Goal: Task Accomplishment & Management: Manage account settings

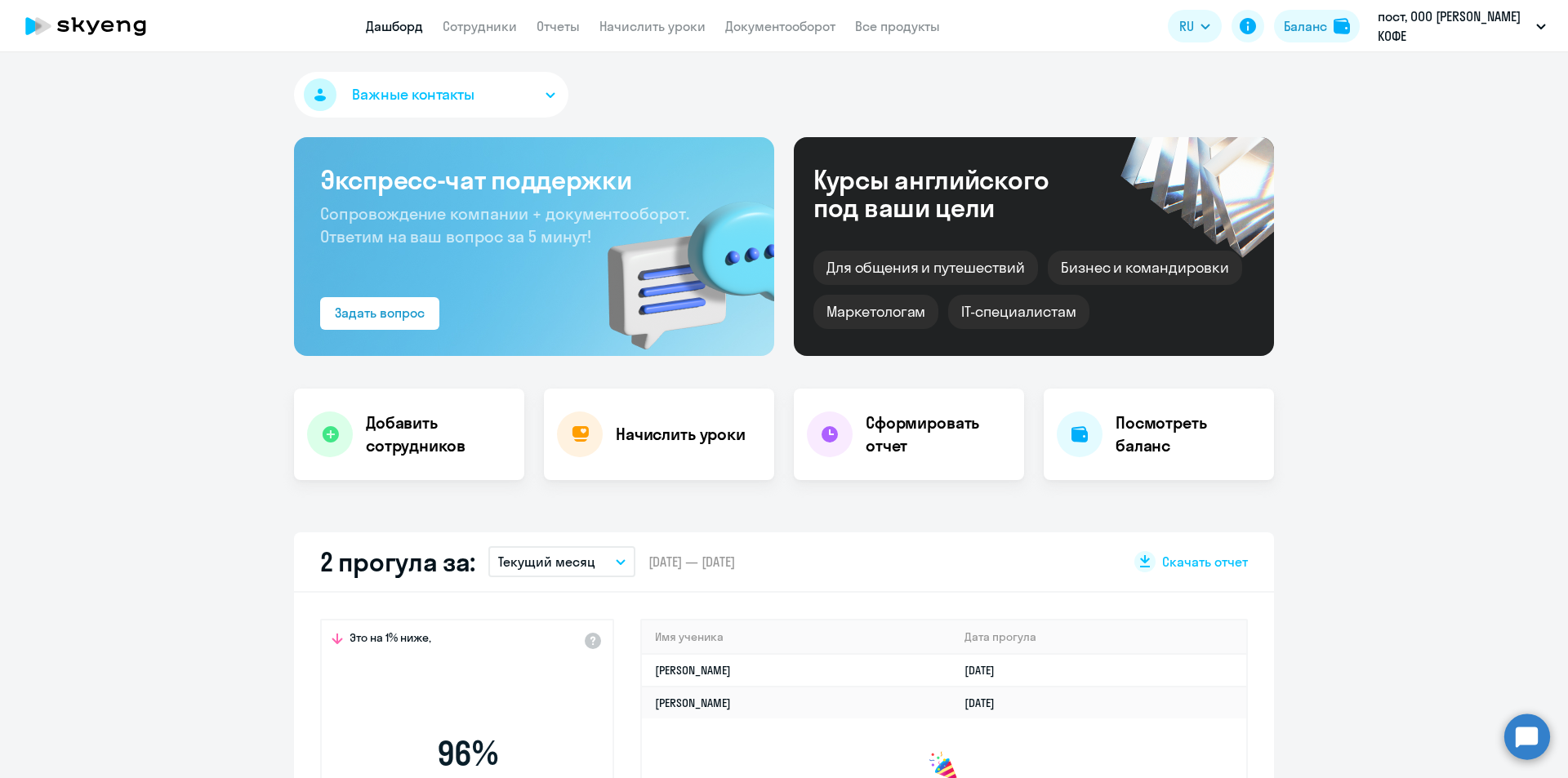
select select "30"
click at [486, 35] on app-menu-item-link "Сотрудники" at bounding box center [479, 27] width 74 height 21
click at [483, 24] on link "Сотрудники" at bounding box center [479, 26] width 74 height 17
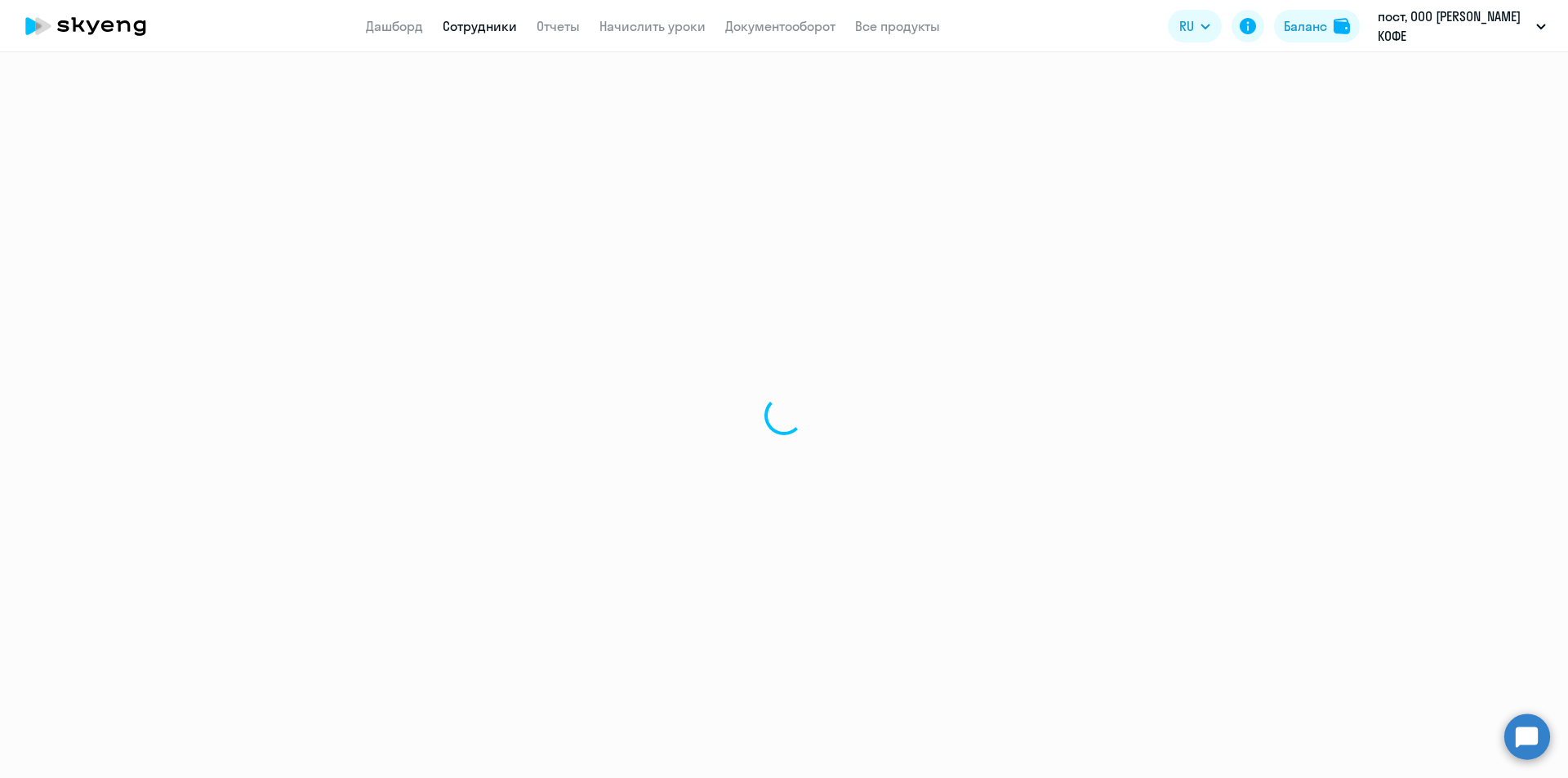
select select "30"
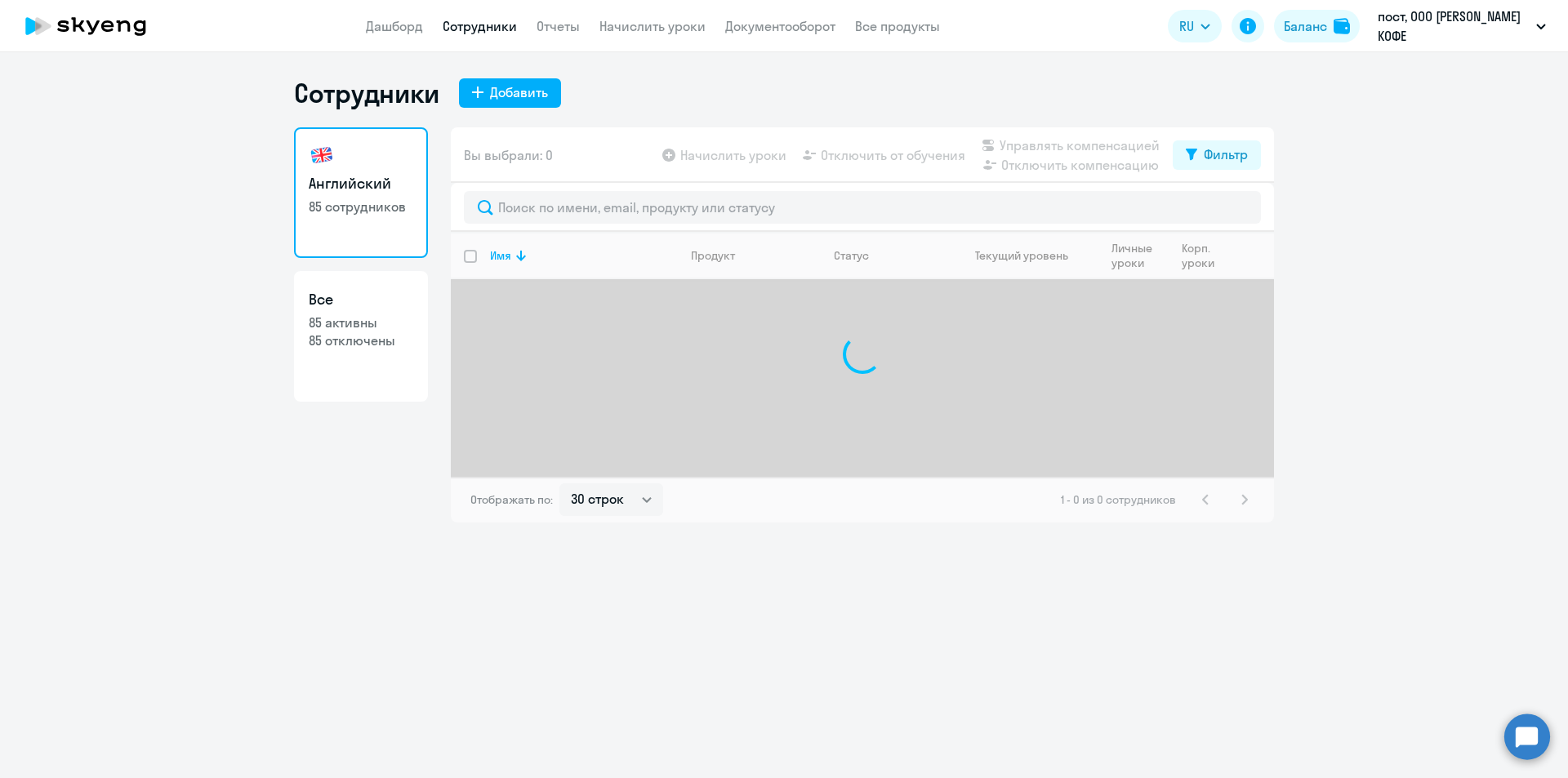
click at [767, 190] on div at bounding box center [863, 208] width 824 height 49
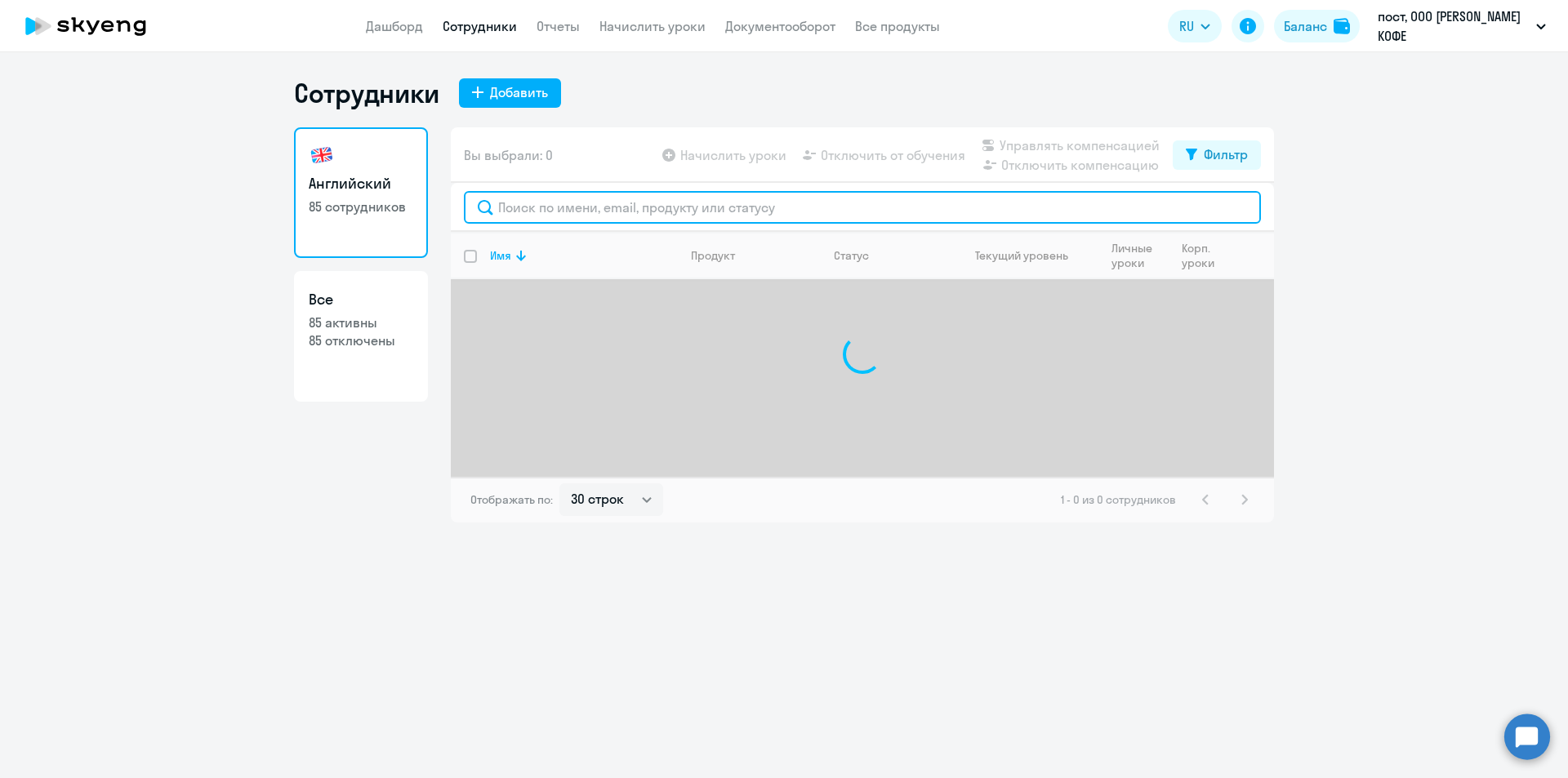
click at [766, 201] on input "text" at bounding box center [862, 207] width 797 height 33
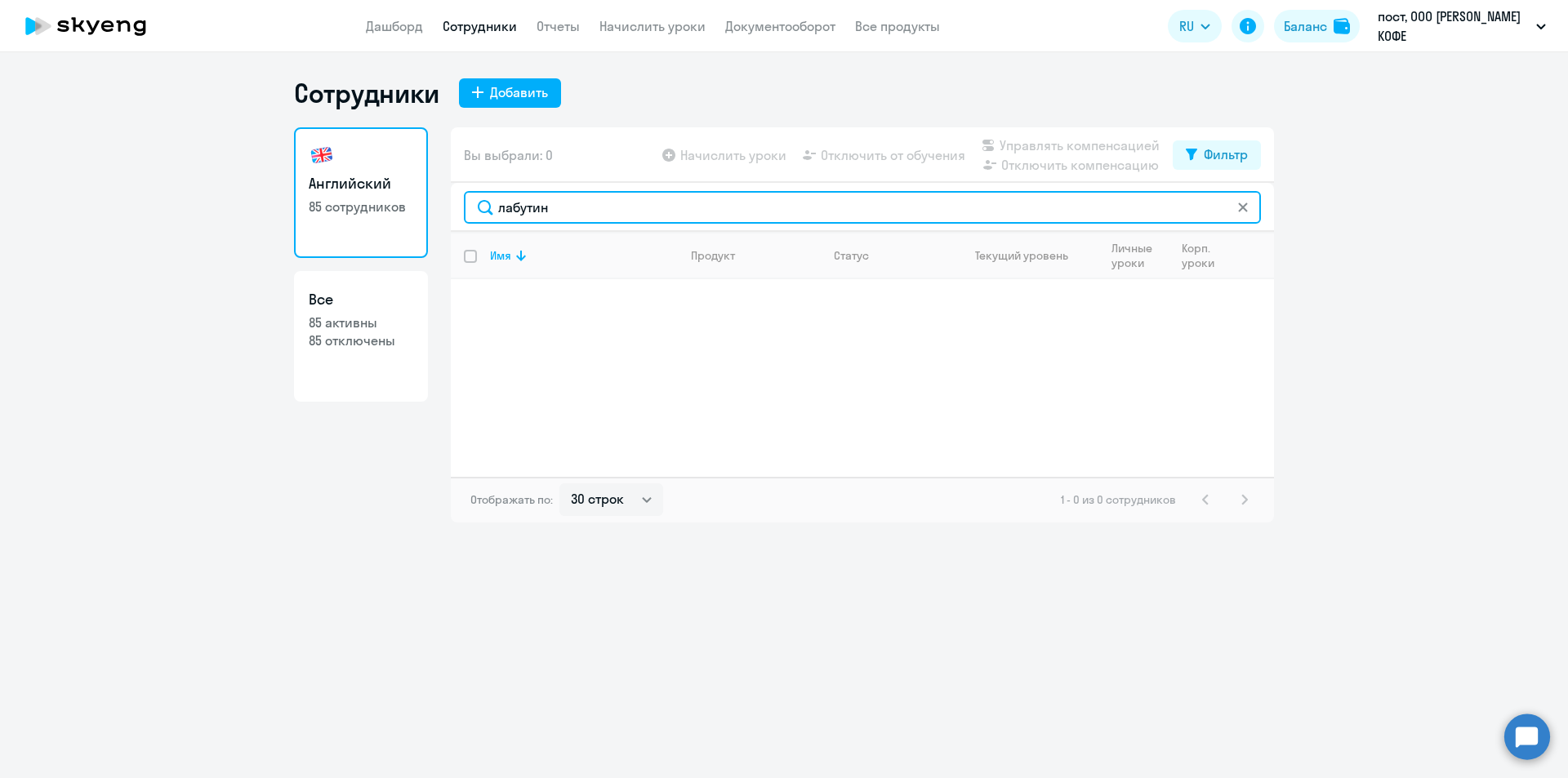
click at [587, 212] on input "лабутин" at bounding box center [862, 207] width 797 height 33
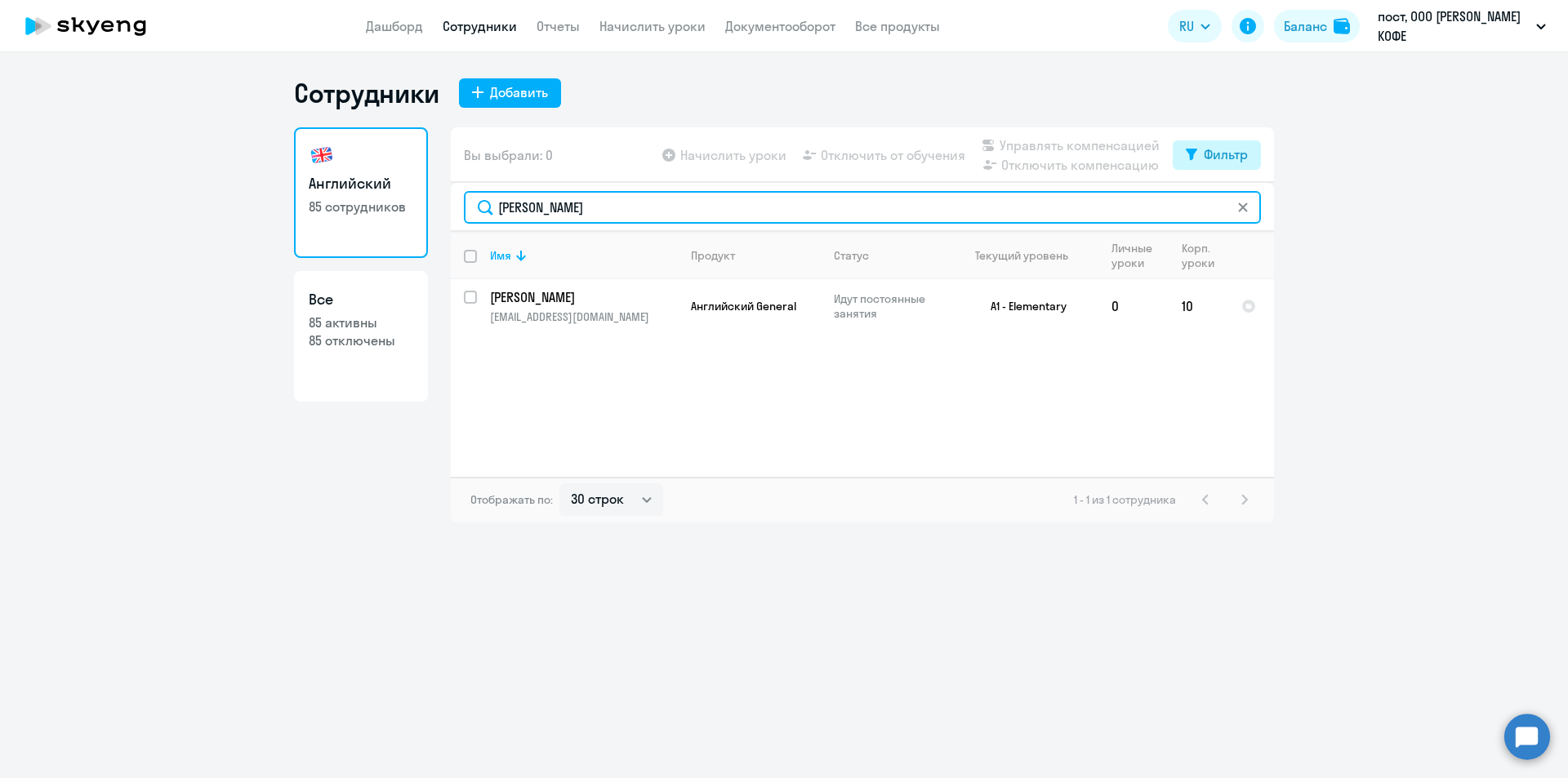
type input "[PERSON_NAME]"
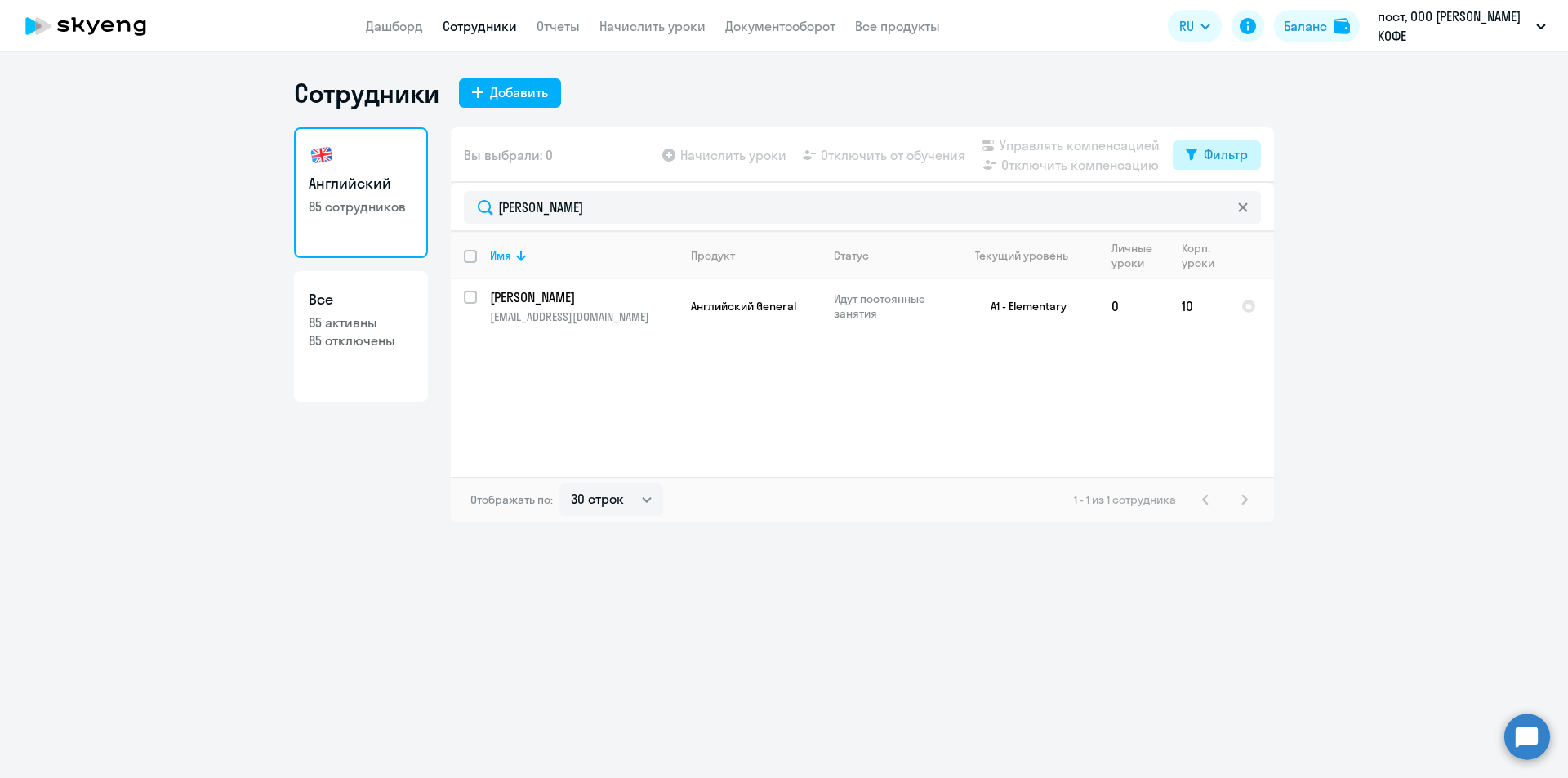
click at [1206, 147] on div "Фильтр" at bounding box center [1225, 154] width 45 height 20
click at [1246, 204] on span at bounding box center [1234, 208] width 28 height 17
click at [1221, 208] on input "checkbox" at bounding box center [1220, 208] width 1 height 1
checkbox input "true"
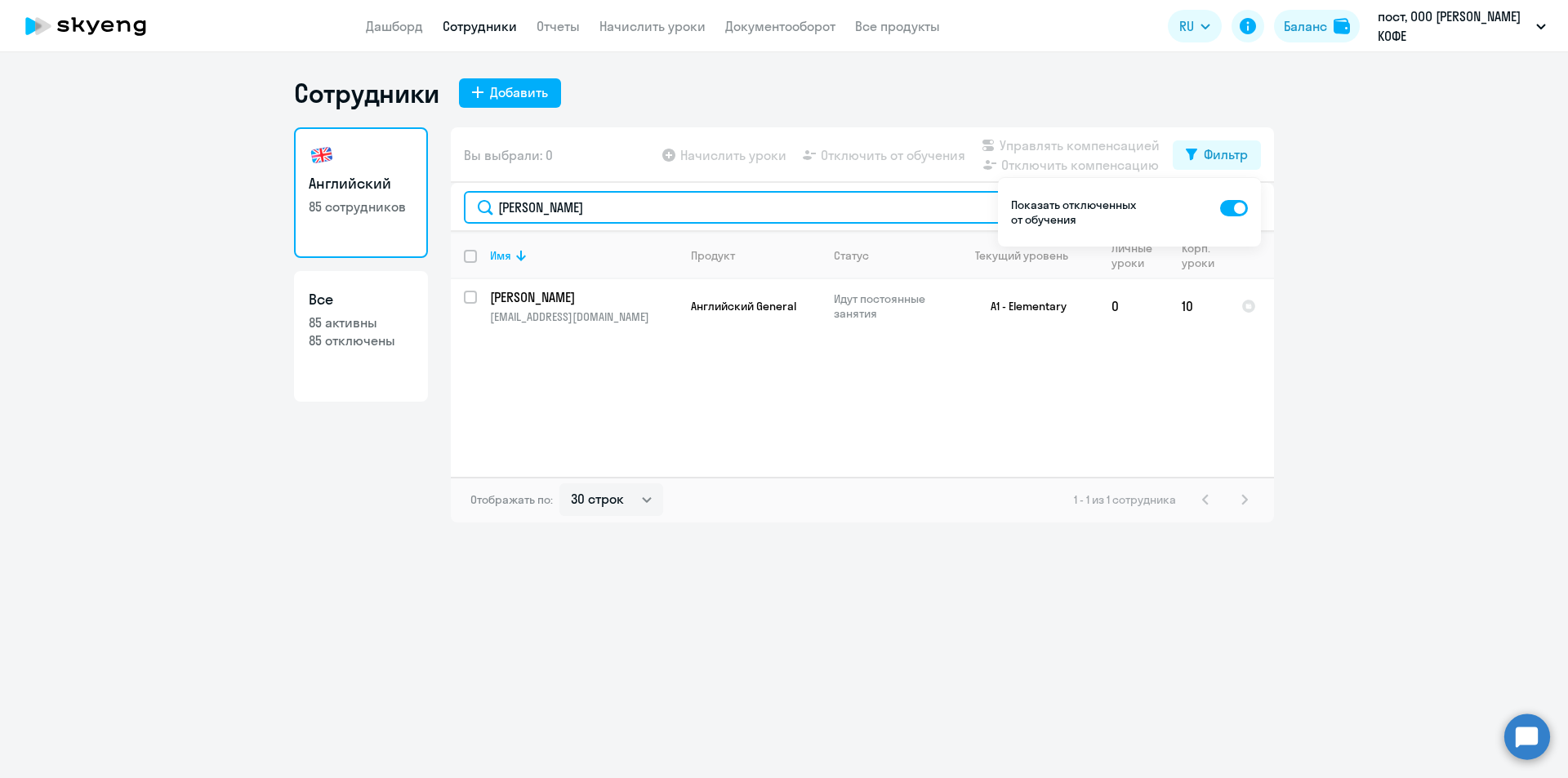
click at [680, 206] on input "[PERSON_NAME]" at bounding box center [862, 207] width 797 height 33
type input "лабу"
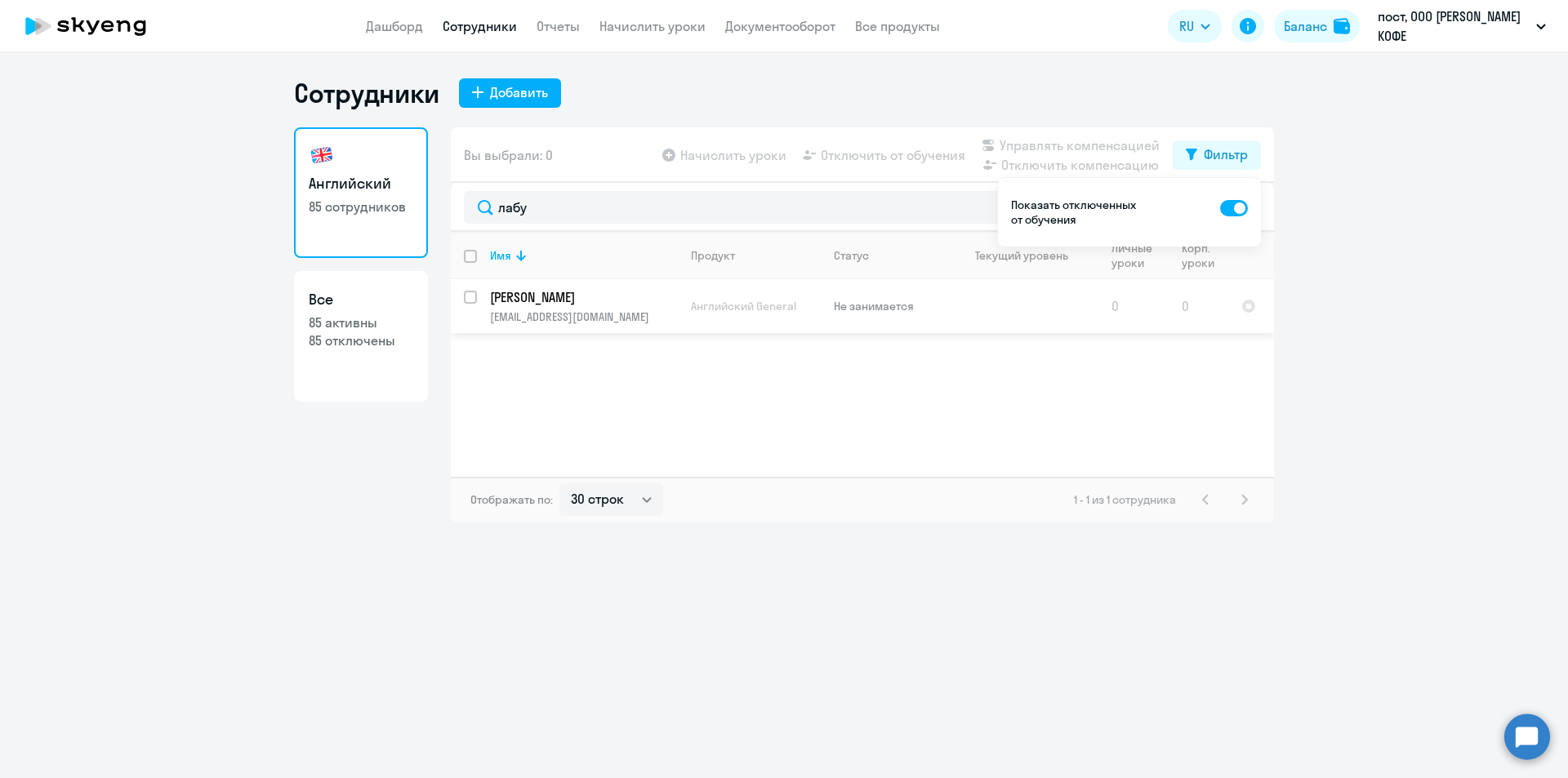
click at [572, 297] on p "[PERSON_NAME]" at bounding box center [582, 297] width 185 height 18
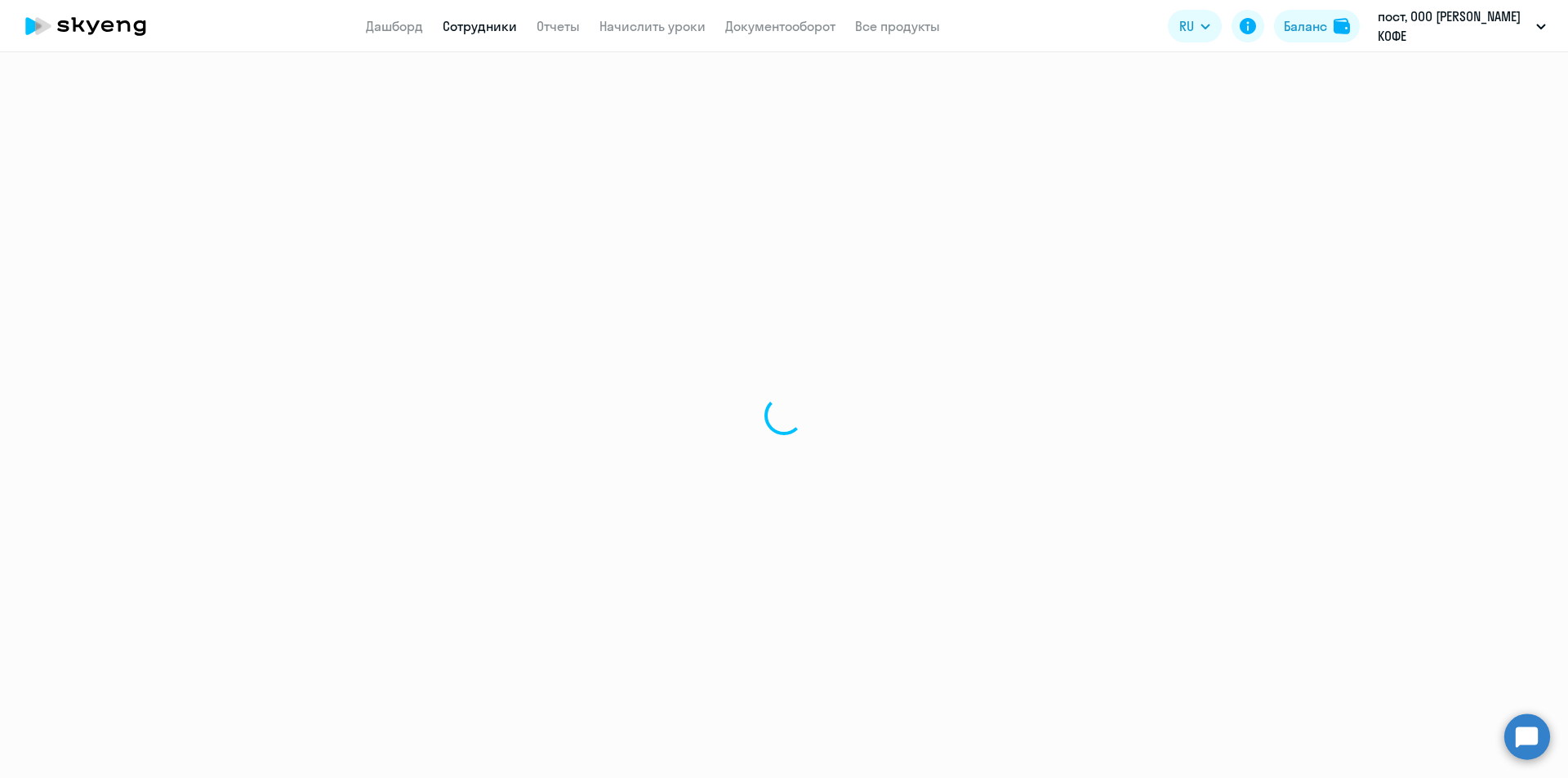
select select "english"
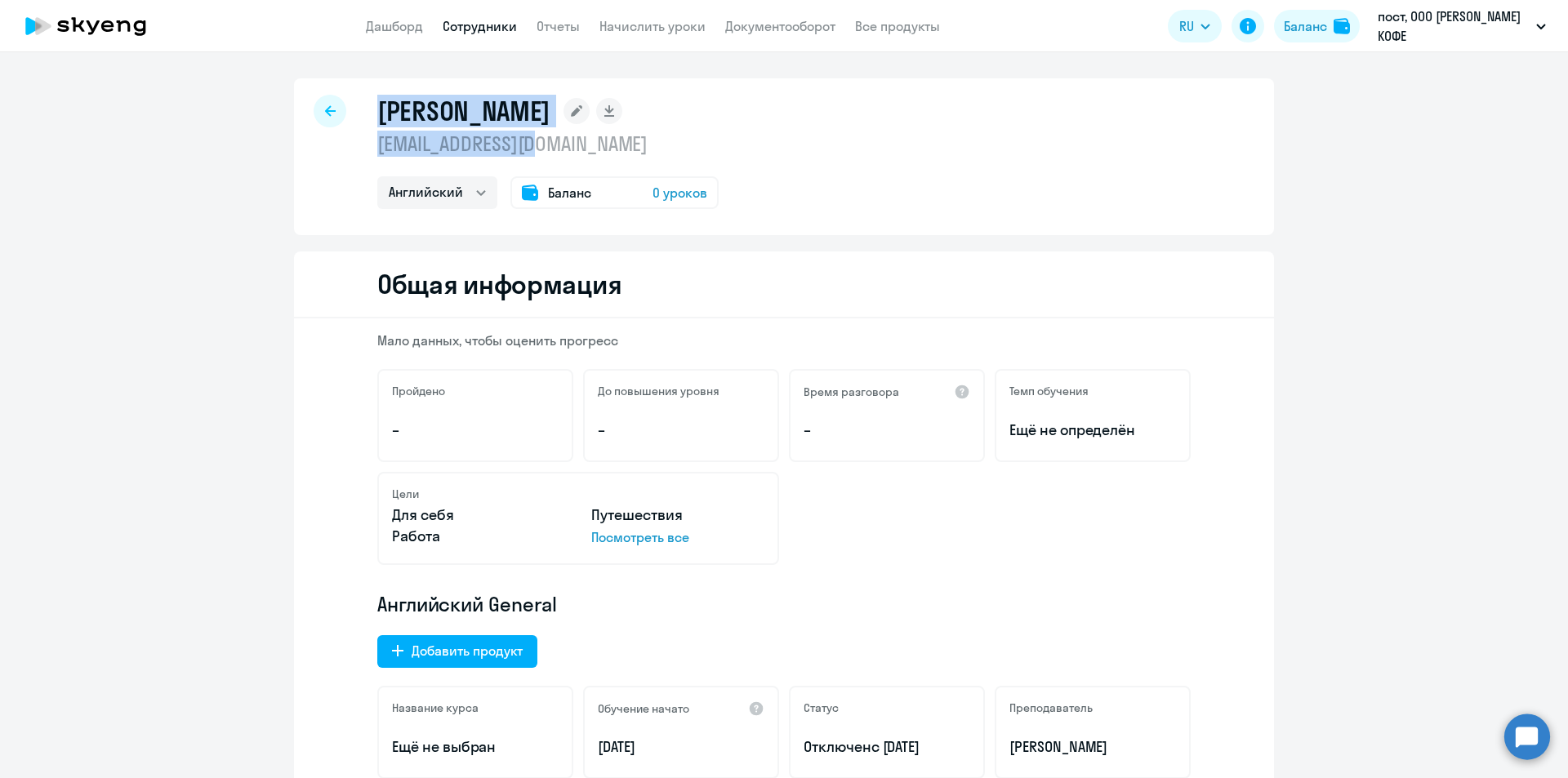
drag, startPoint x: 376, startPoint y: 111, endPoint x: 540, endPoint y: 150, distance: 168.6
click at [540, 150] on div "[PERSON_NAME] [EMAIL_ADDRESS][DOMAIN_NAME] Английский Баланс 0 уроков" at bounding box center [547, 152] width 342 height 115
copy div "[PERSON_NAME] [EMAIL_ADDRESS][DOMAIN_NAME]"
click at [784, 124] on div "[PERSON_NAME] [EMAIL_ADDRESS][DOMAIN_NAME] Английский Баланс 0 уроков" at bounding box center [784, 156] width 980 height 156
click at [773, 31] on link "Документооборот" at bounding box center [780, 26] width 110 height 17
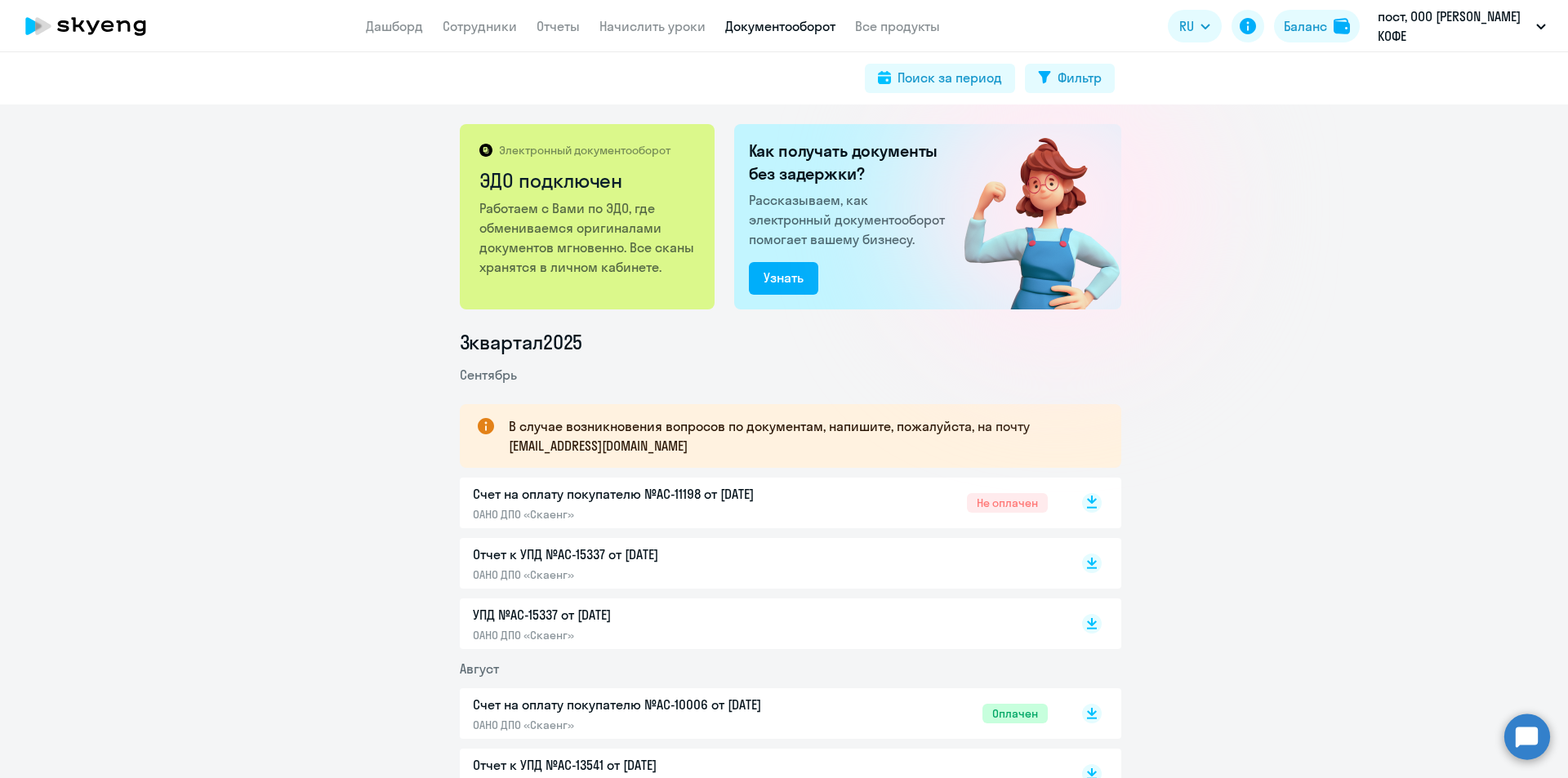
click at [1089, 503] on rect at bounding box center [1092, 503] width 20 height 20
click at [1087, 565] on rect at bounding box center [1092, 564] width 20 height 20
click at [1087, 625] on rect at bounding box center [1092, 625] width 20 height 20
